Goal: Task Accomplishment & Management: Manage account settings

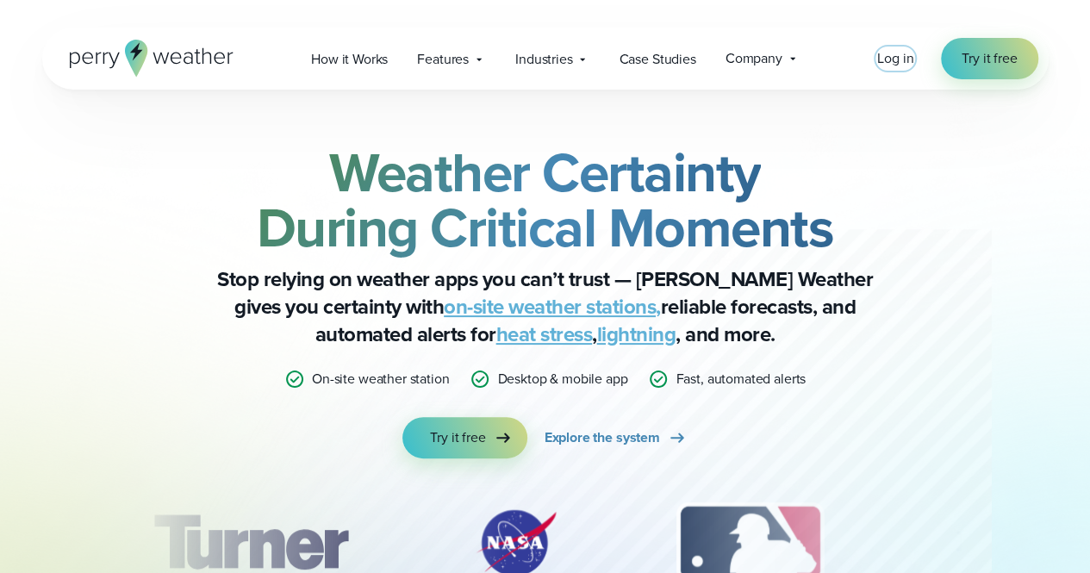
click at [896, 56] on span "Log in" at bounding box center [895, 58] width 36 height 20
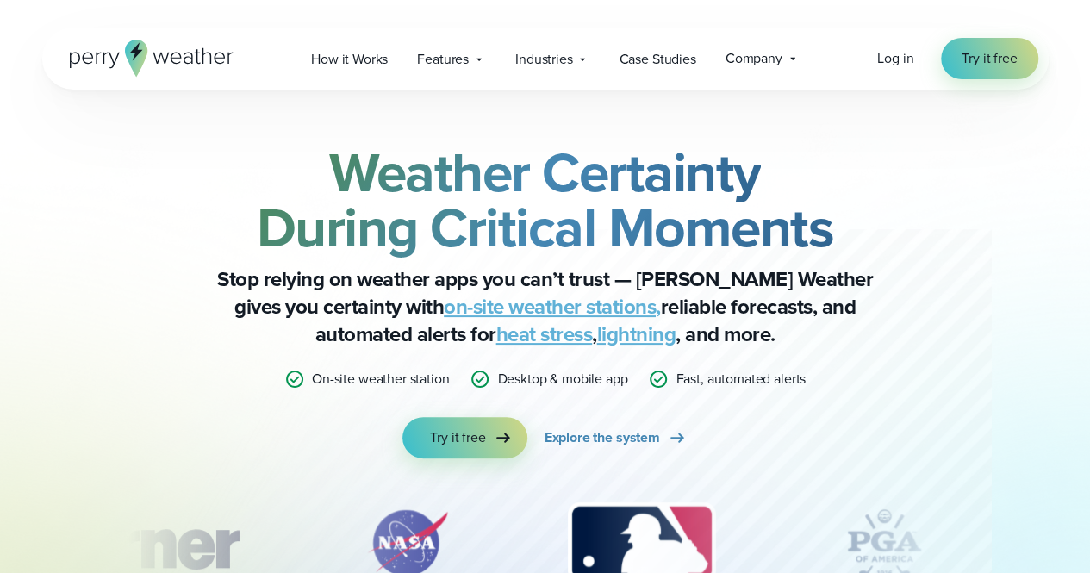
click at [898, 71] on div "Log in Try it free" at bounding box center [957, 58] width 160 height 41
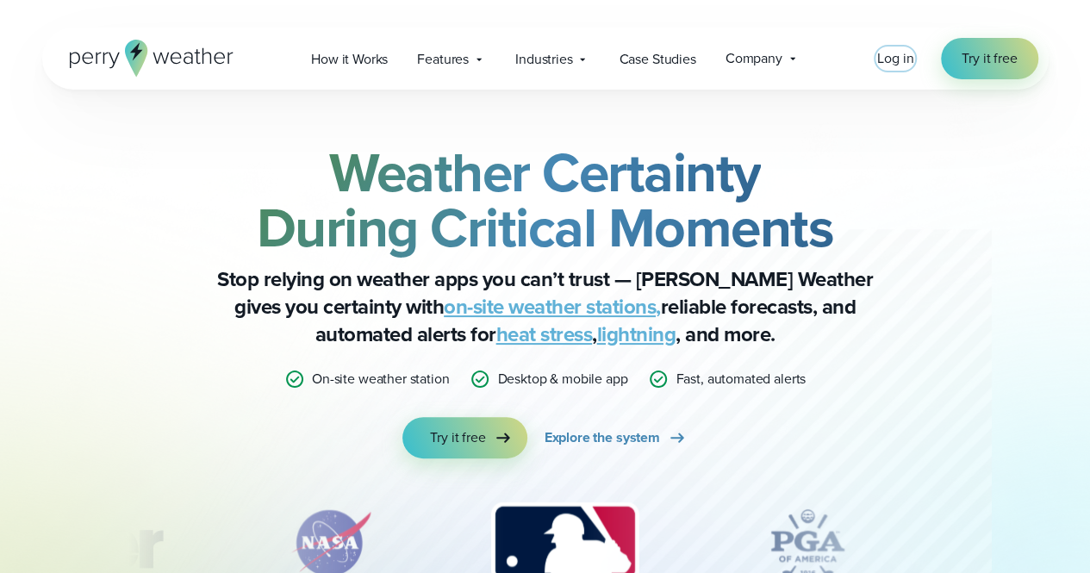
click at [898, 63] on span "Log in" at bounding box center [895, 58] width 36 height 20
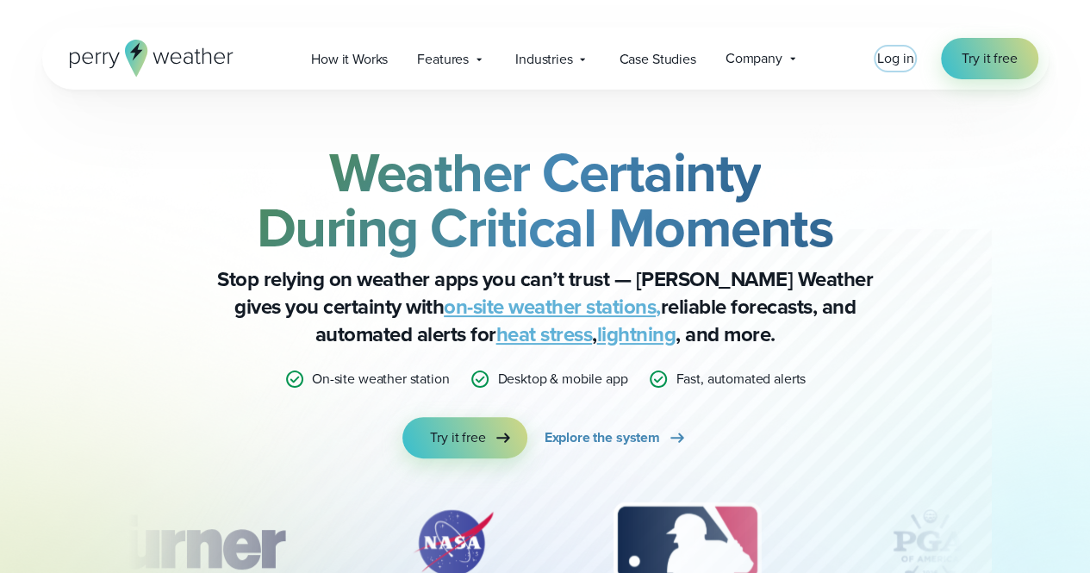
click at [905, 59] on span "Log in" at bounding box center [895, 58] width 36 height 20
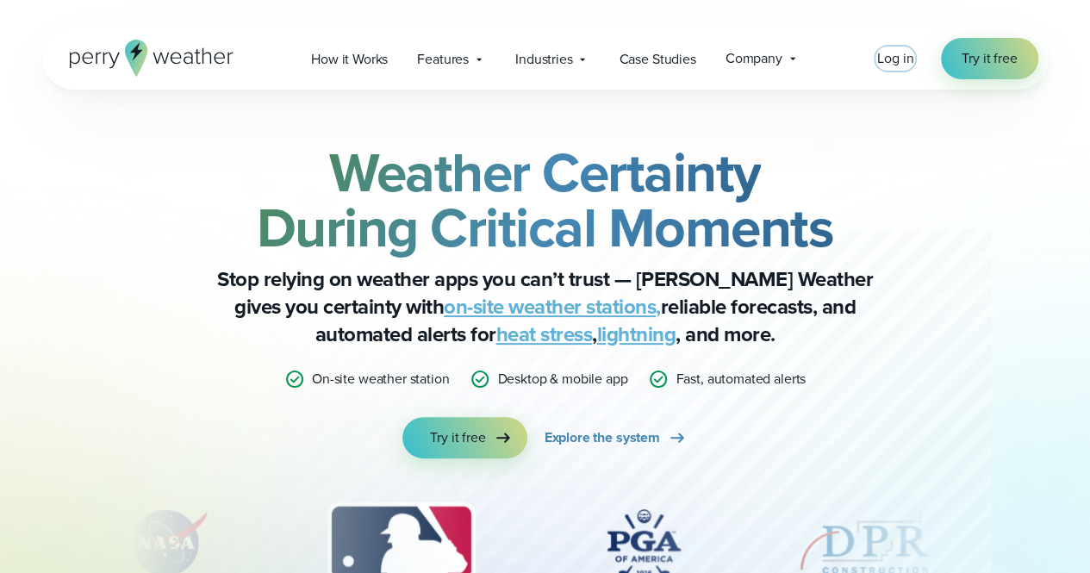
click at [899, 62] on span "Log in" at bounding box center [895, 58] width 36 height 20
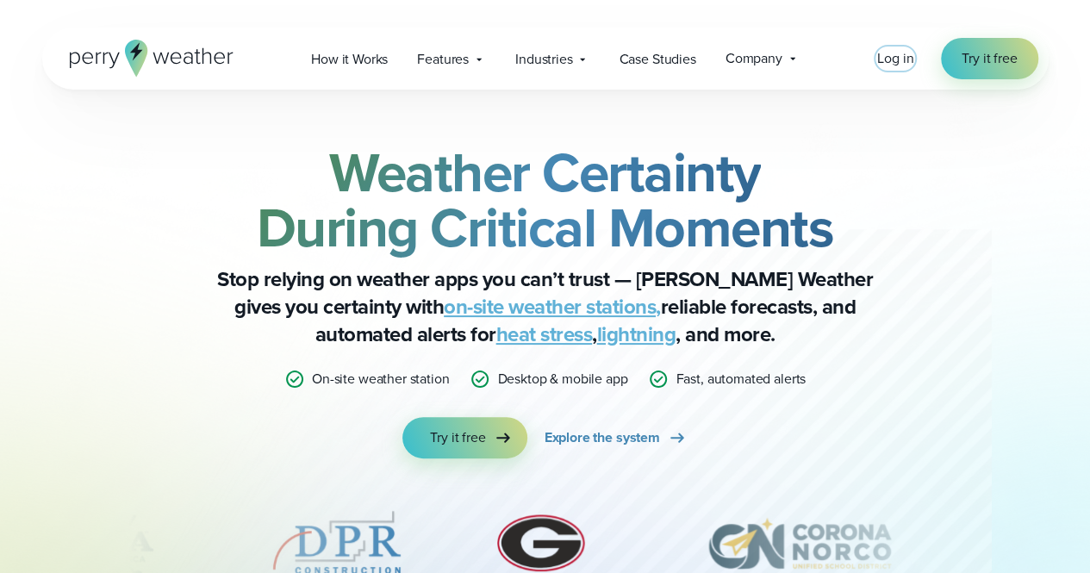
click at [901, 56] on span "Log in" at bounding box center [895, 58] width 36 height 20
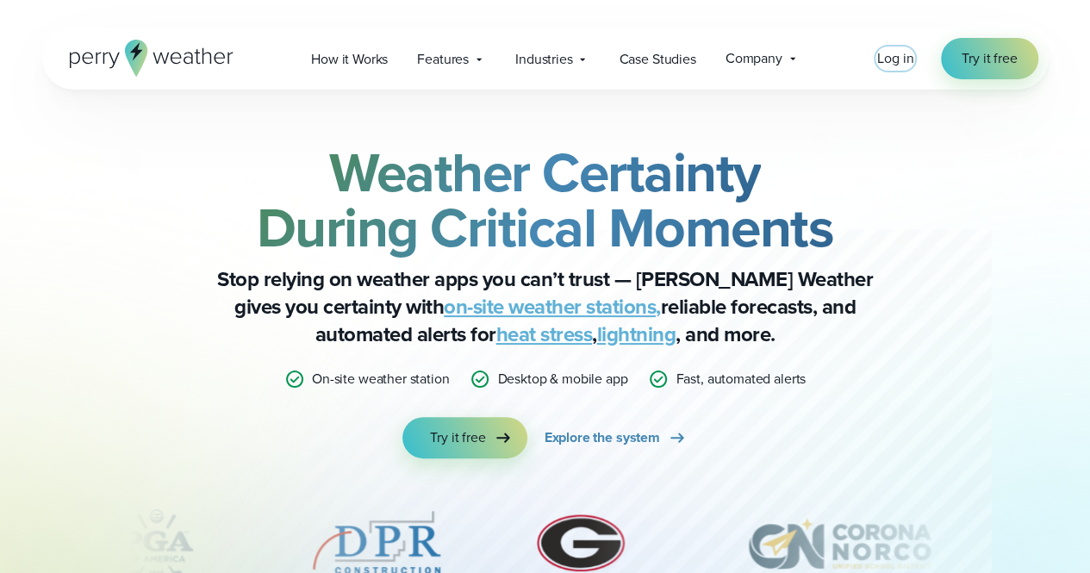
click at [899, 58] on span "Log in" at bounding box center [895, 58] width 36 height 20
